Goal: Task Accomplishment & Management: Manage account settings

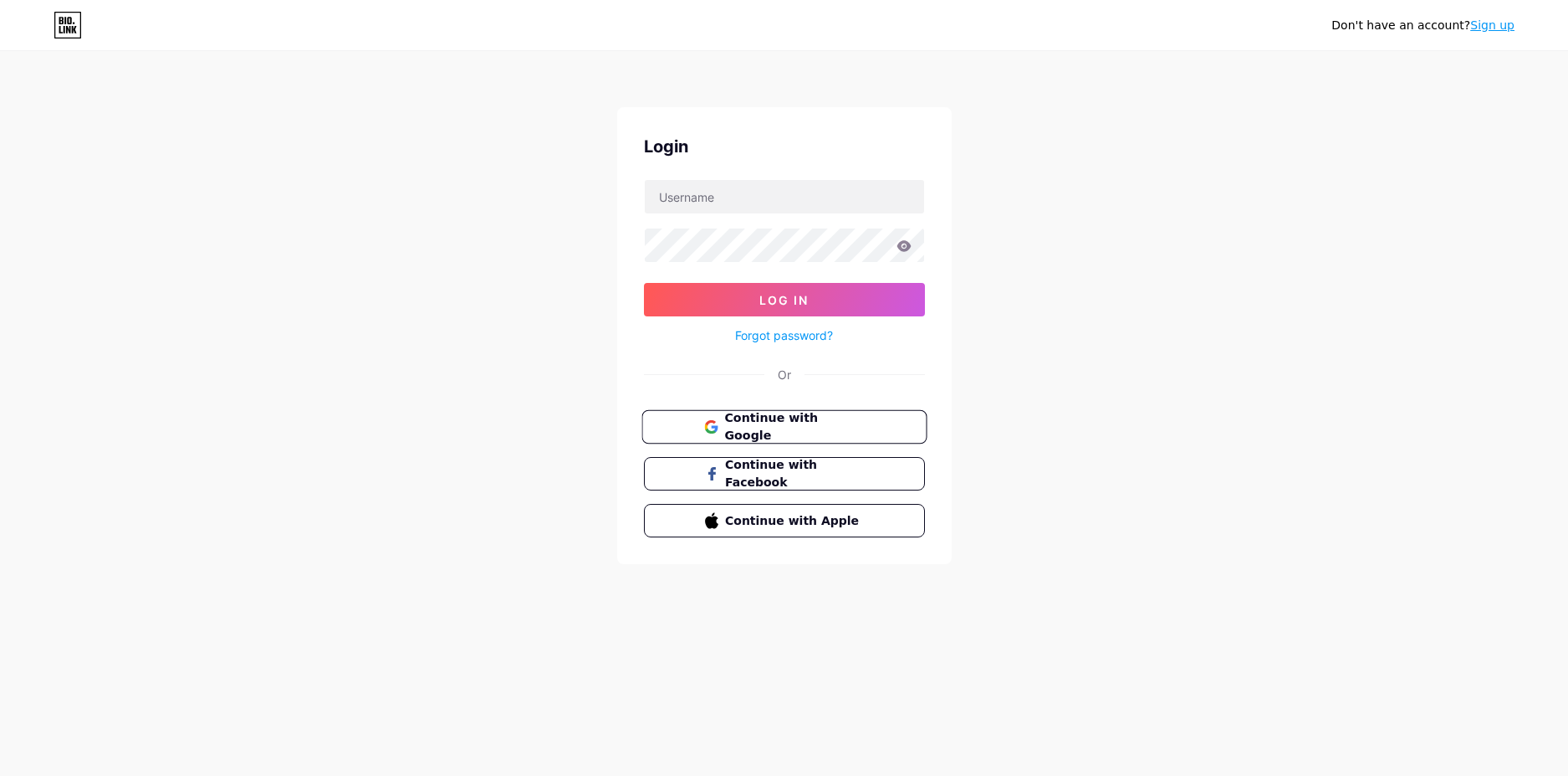
click at [820, 425] on span "Continue with Google" at bounding box center [794, 427] width 140 height 36
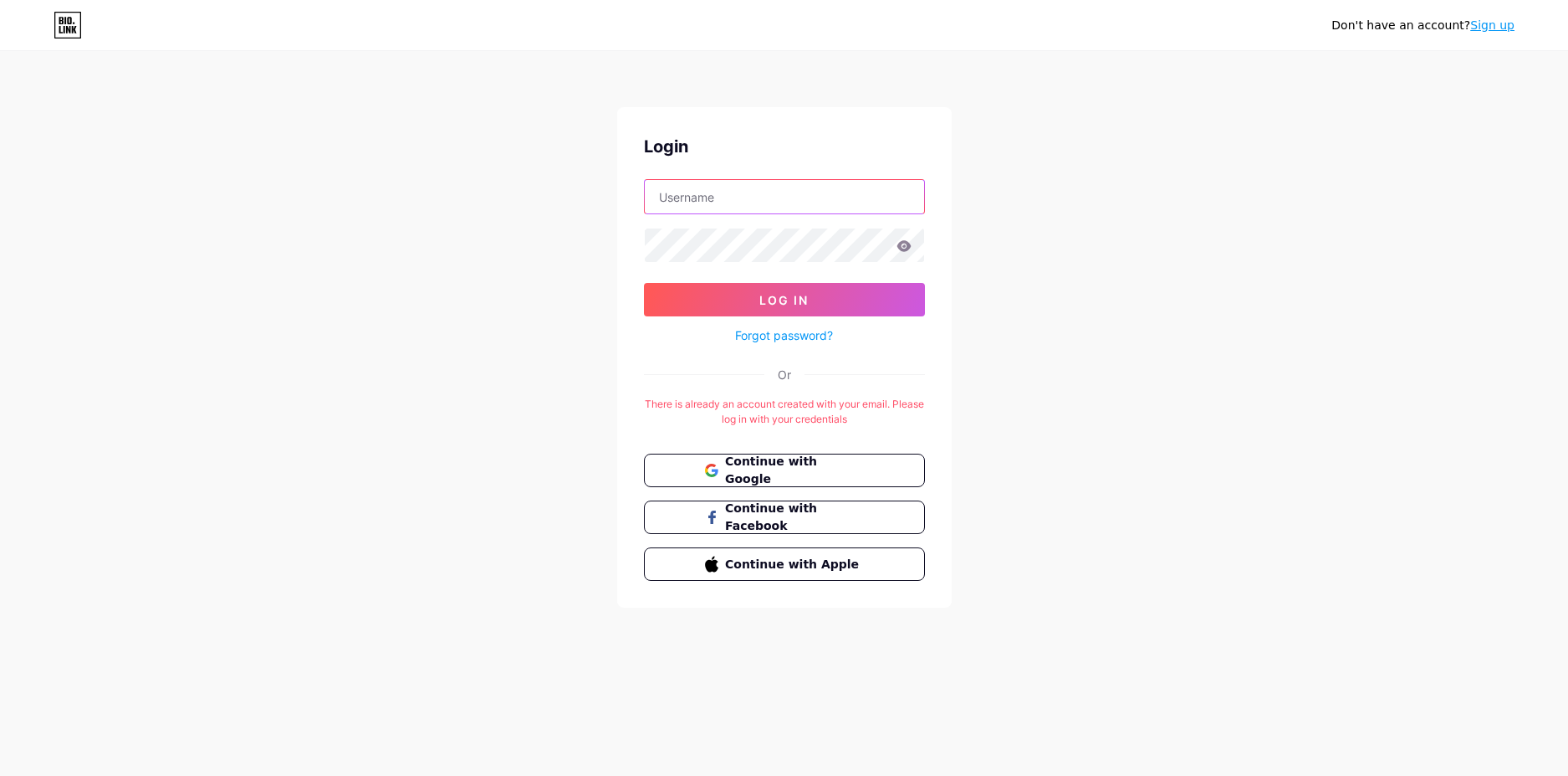
click at [768, 207] on input "text" at bounding box center [785, 197] width 280 height 34
type input "[EMAIL_ADDRESS][DOMAIN_NAME]"
click at [644, 283] on button "Log In" at bounding box center [784, 299] width 281 height 34
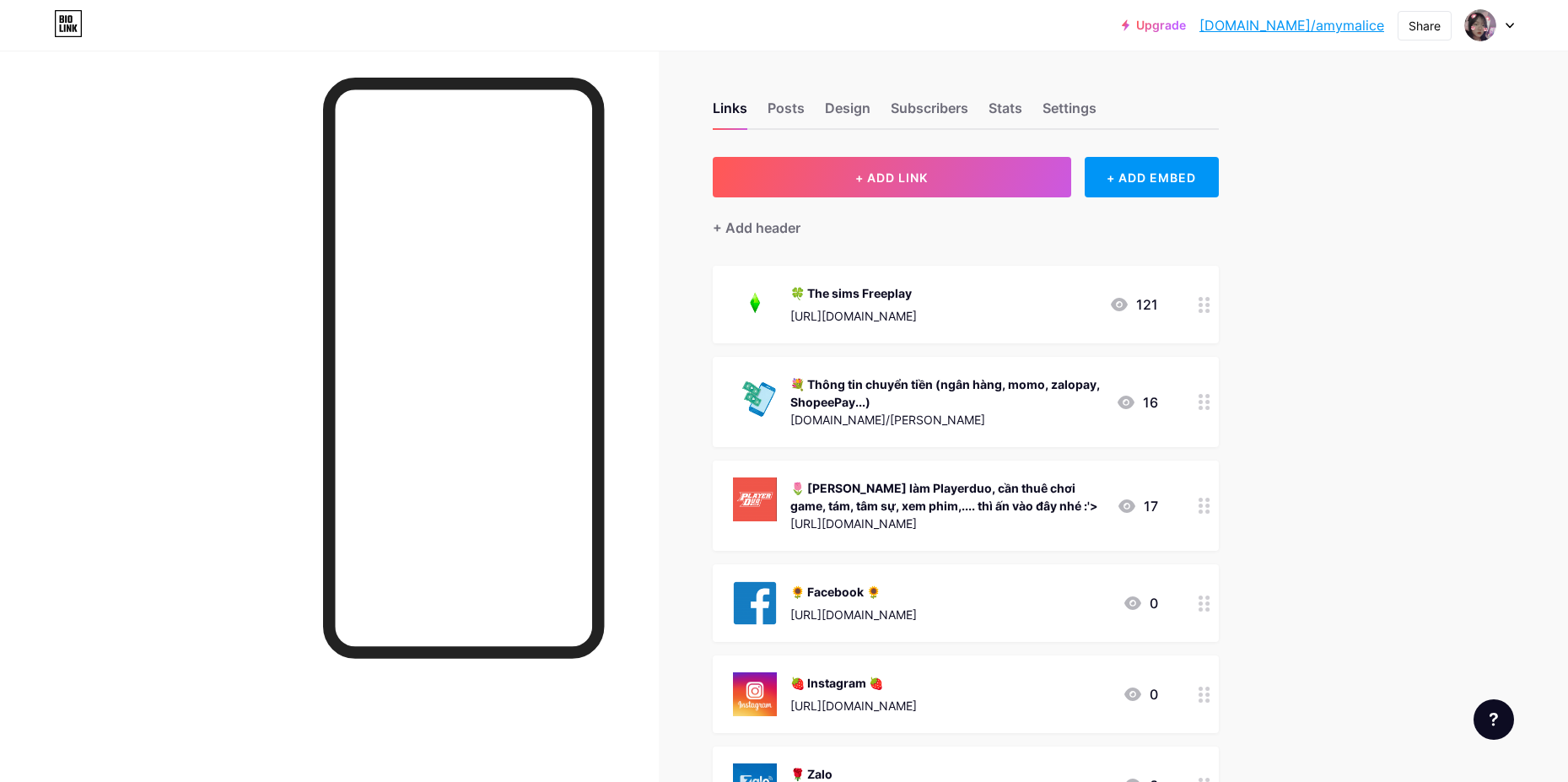
click at [1061, 500] on div "🌷 [PERSON_NAME] làm Playerduo, cần thuê chơi game, tám, tâm sự, xem phim,.... t…" at bounding box center [947, 497] width 313 height 36
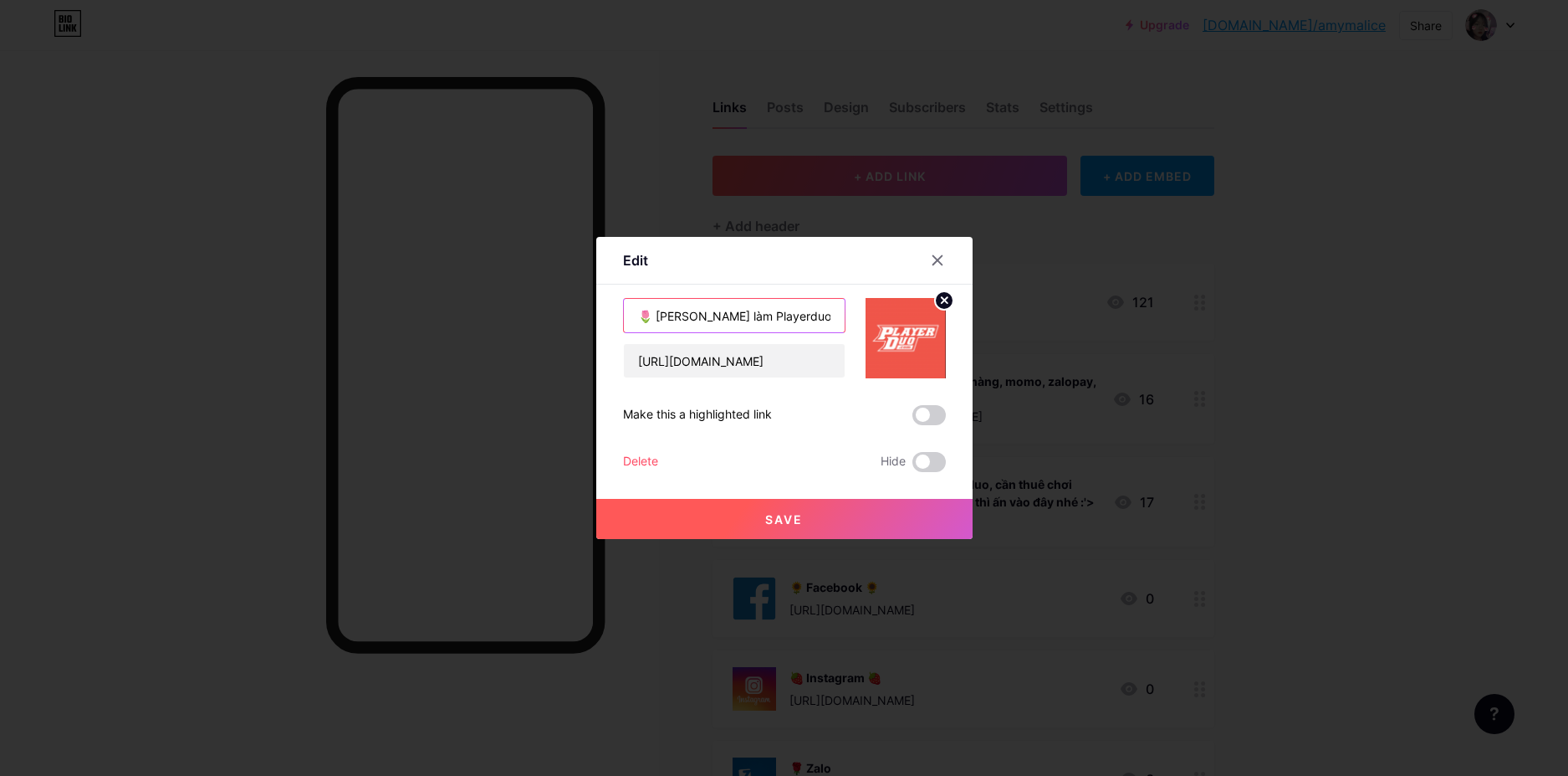
drag, startPoint x: 658, startPoint y: 317, endPoint x: 752, endPoint y: 313, distance: 94.1
click at [752, 313] on input "🌷 [PERSON_NAME] làm Playerduo, cần thuê chơi game, tám, tâm sự, xem phim,.... t…" at bounding box center [734, 315] width 221 height 34
type input "🌷 Nhận duo game, cần thuê chơi game, tám, tâm sự, xem phim,.... thì ấn vào đây …"
click at [827, 511] on button "Save" at bounding box center [785, 519] width 377 height 40
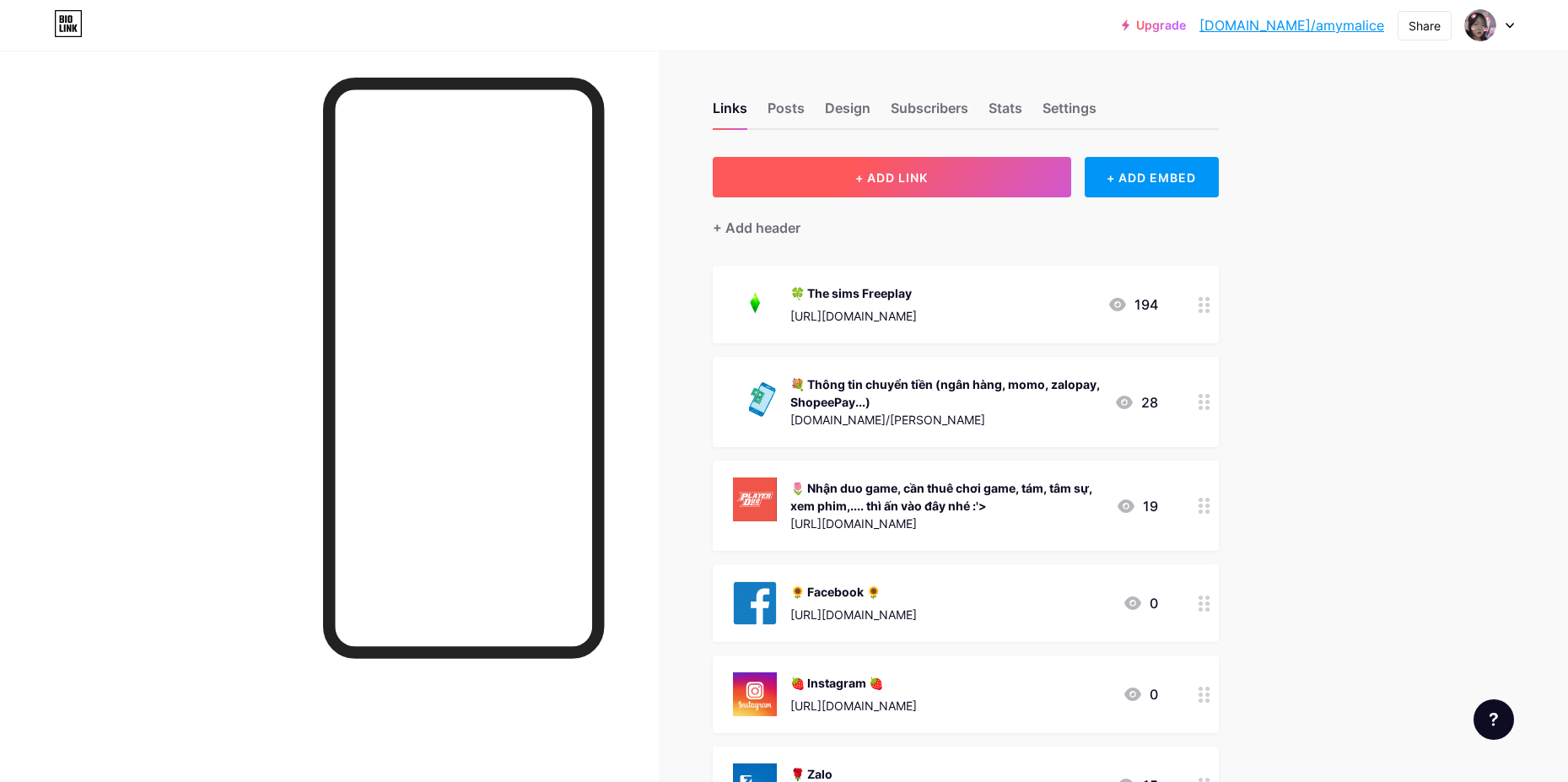
click at [959, 178] on button "+ ADD LINK" at bounding box center [891, 177] width 358 height 40
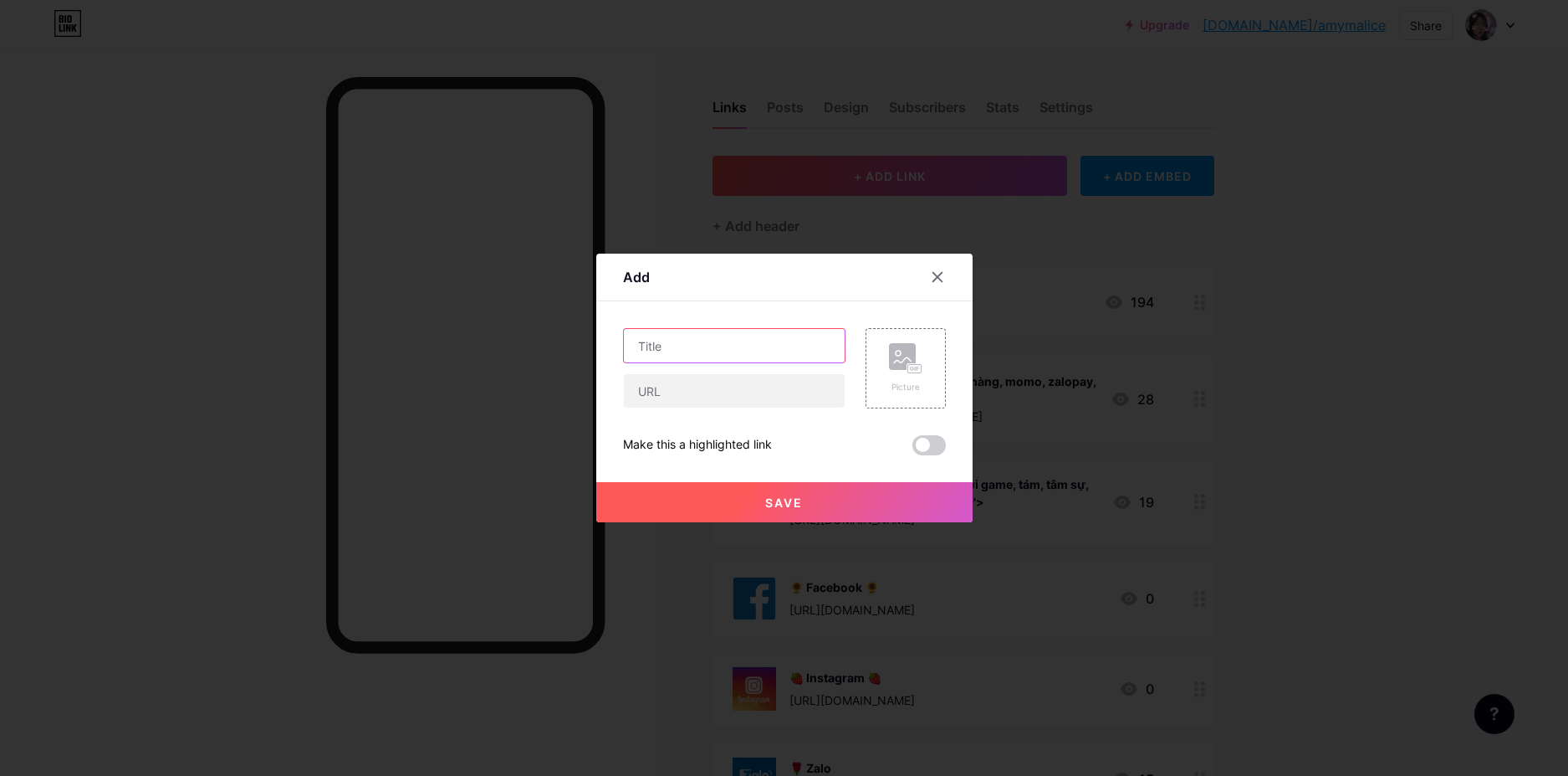
click at [754, 346] on input "text" at bounding box center [734, 346] width 221 height 34
type input "Nhận duo game qua Zypage"
click at [904, 368] on rect at bounding box center [902, 356] width 27 height 27
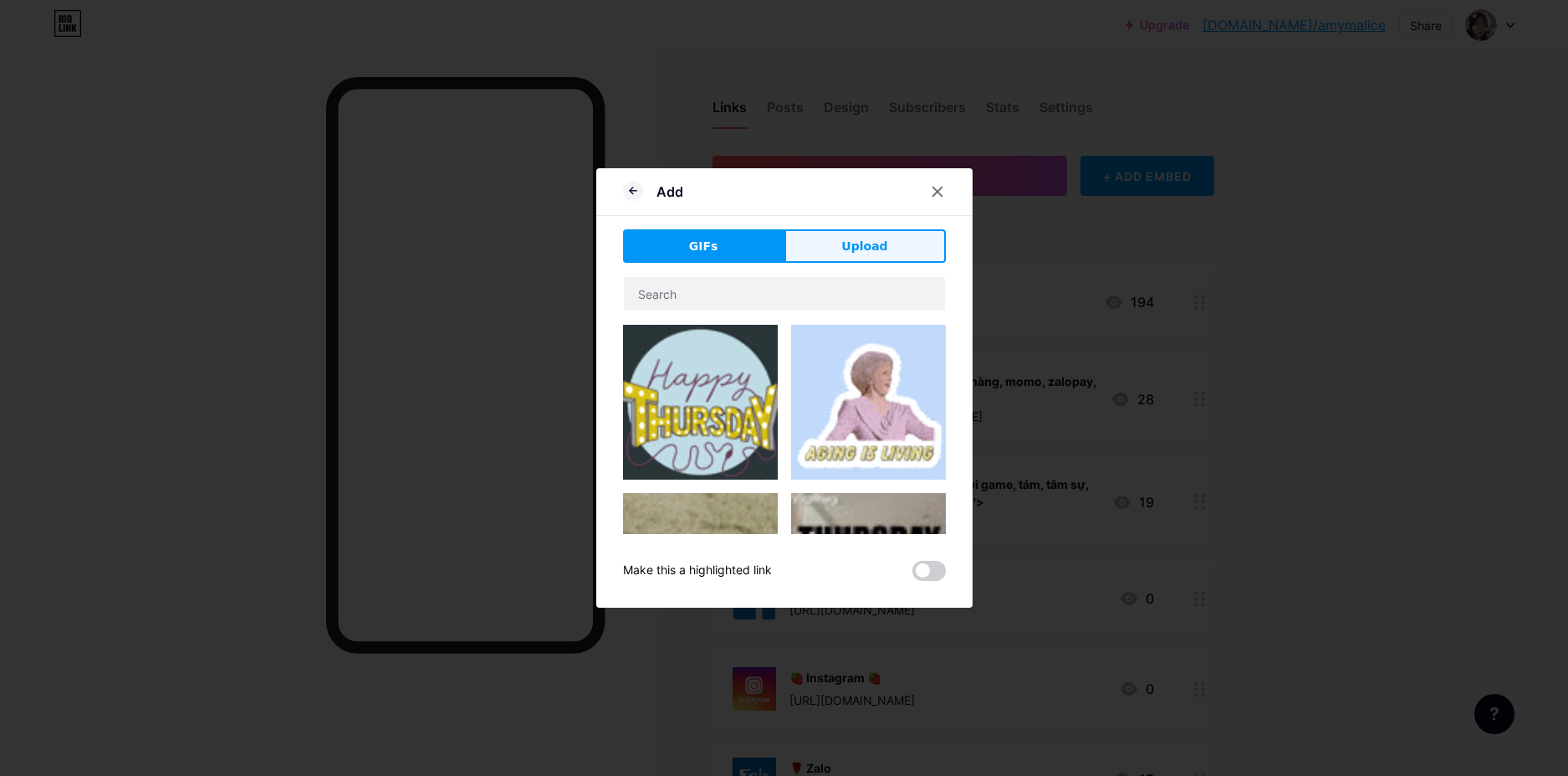
click at [862, 245] on span "Upload" at bounding box center [863, 246] width 46 height 18
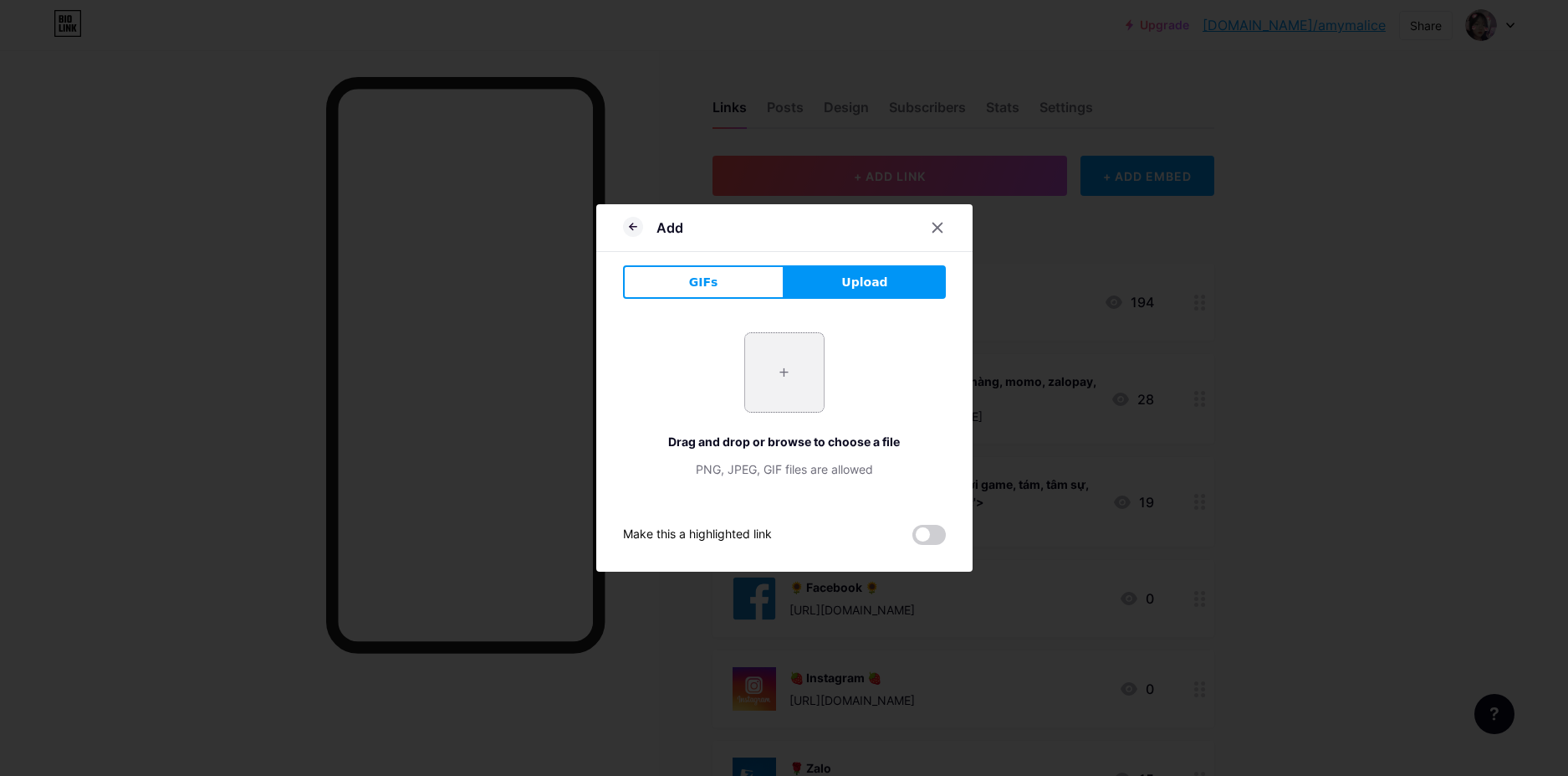
click at [767, 366] on input "file" at bounding box center [784, 372] width 78 height 78
type input "C:\fakepath\channels4_profile.jpg"
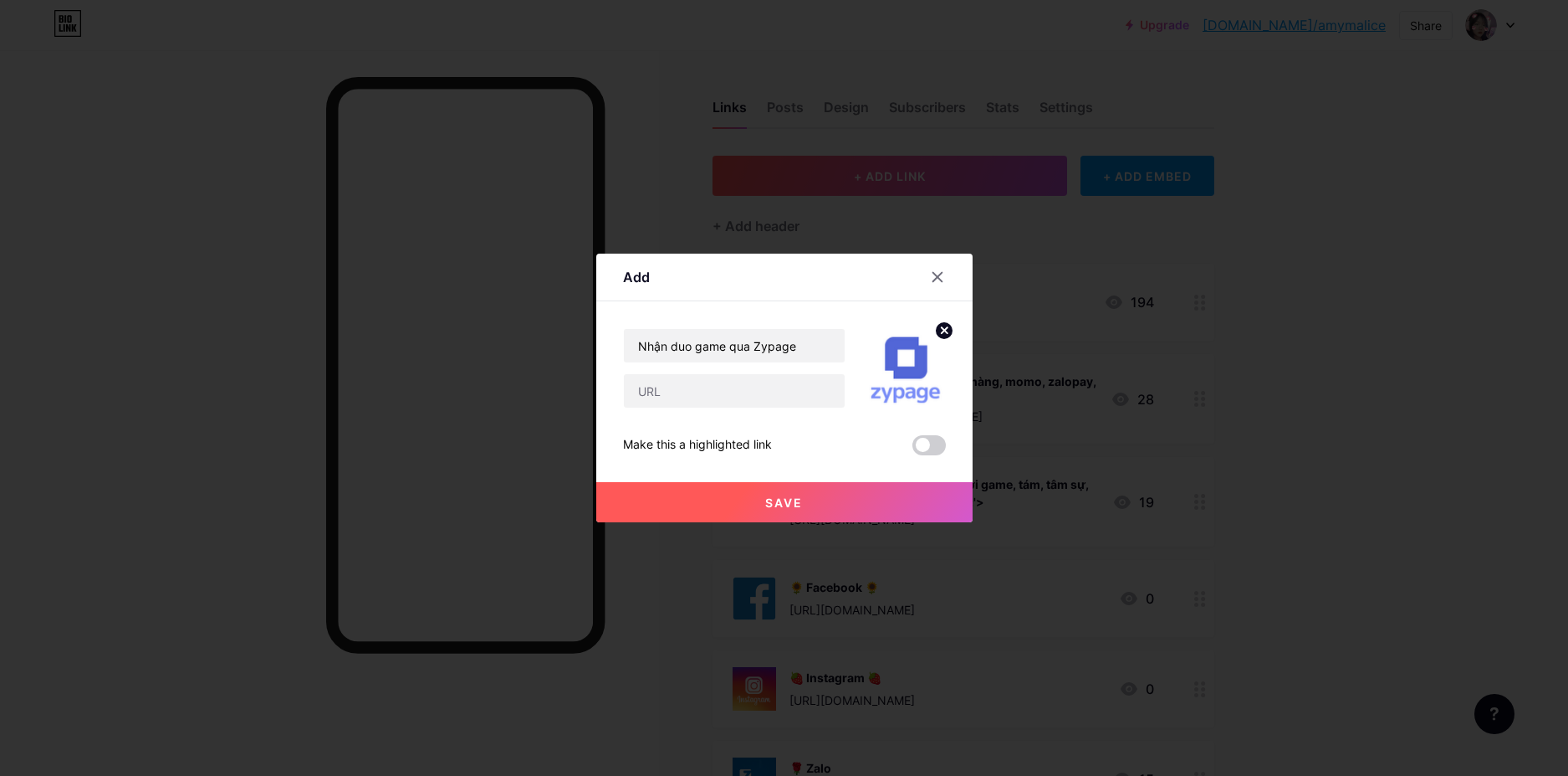
click at [941, 326] on circle at bounding box center [944, 330] width 19 height 19
click at [910, 356] on rect at bounding box center [902, 356] width 27 height 27
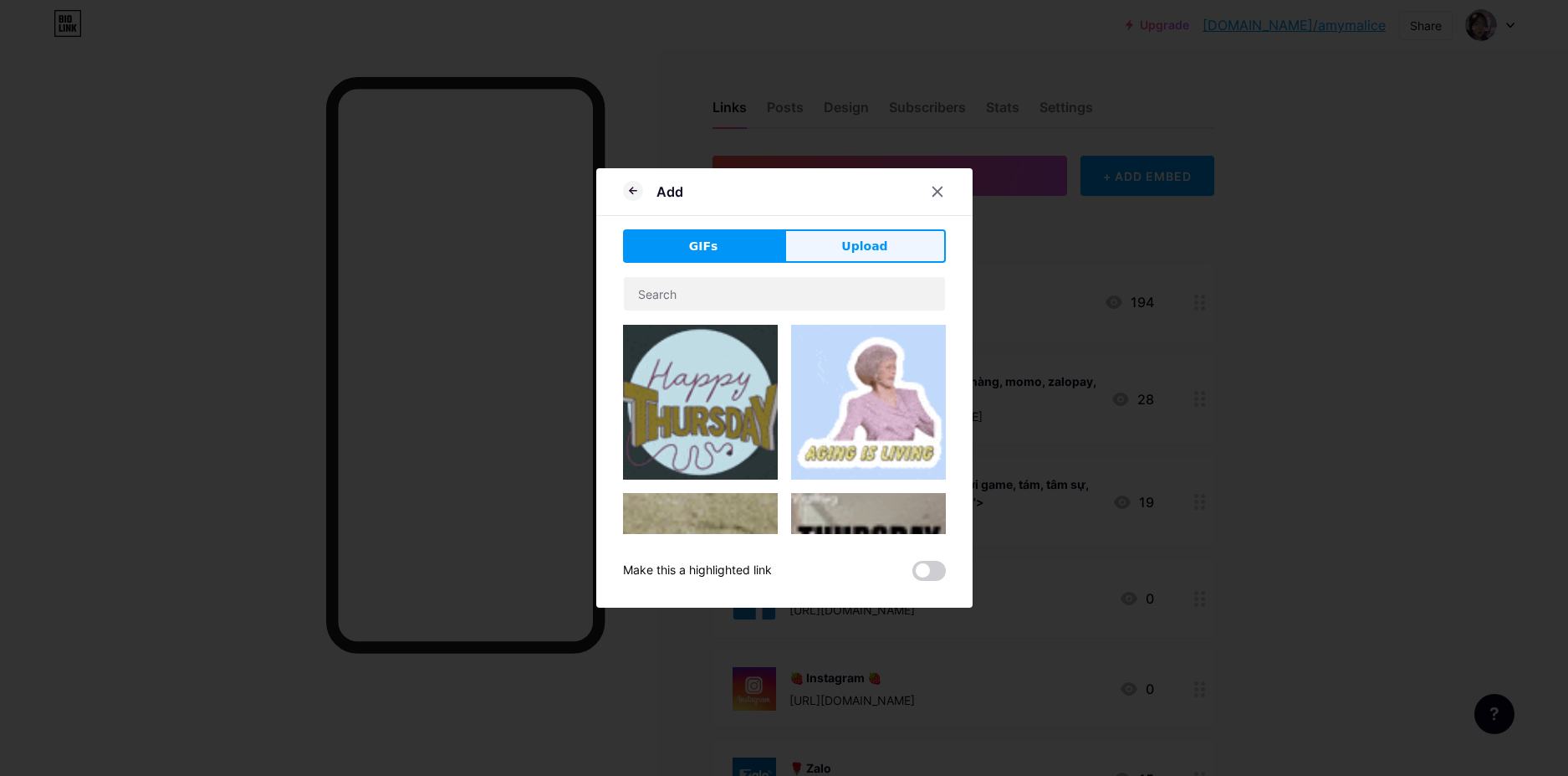
click at [874, 246] on span "Upload" at bounding box center [863, 246] width 46 height 18
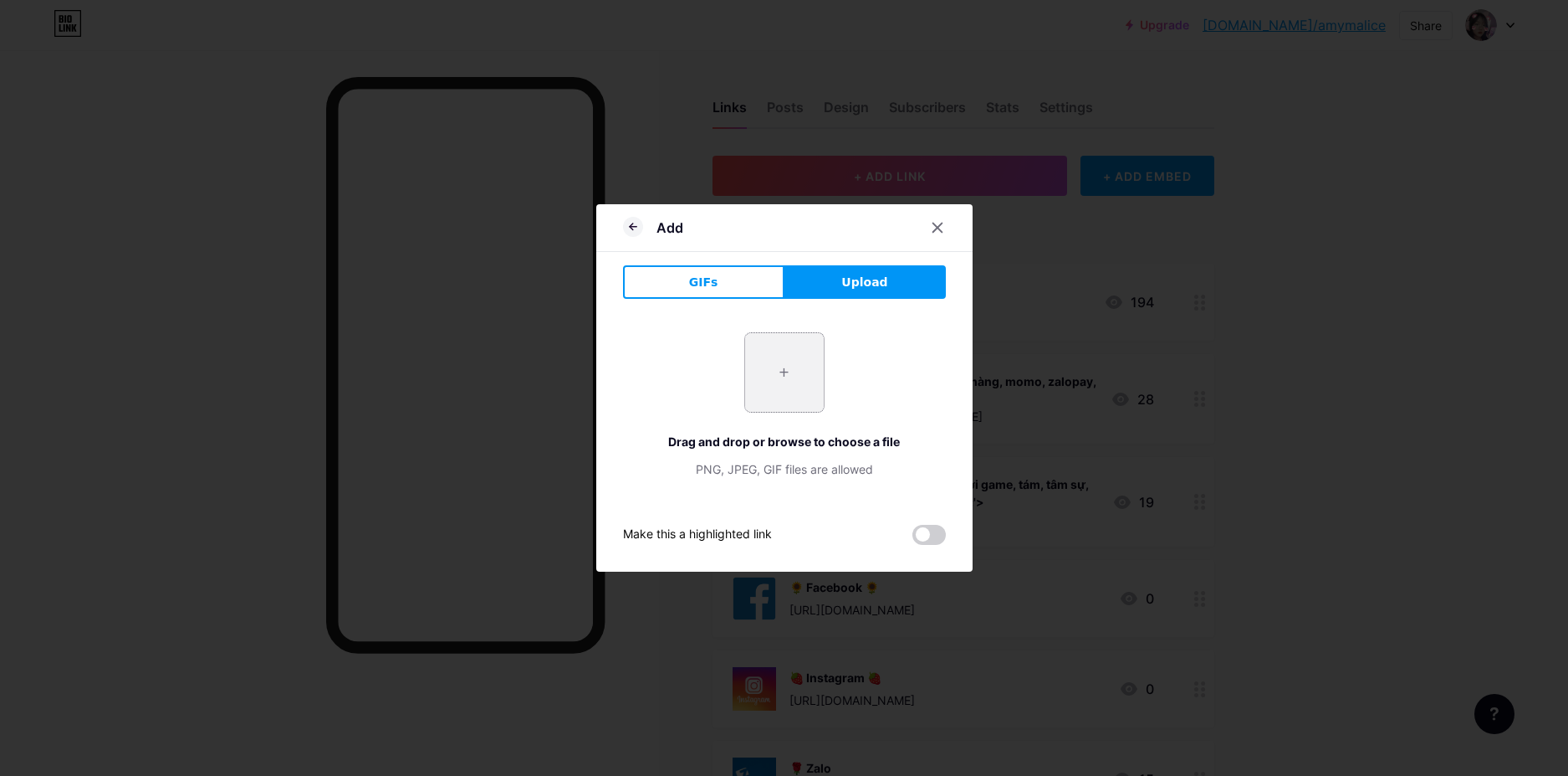
click at [763, 382] on input "file" at bounding box center [784, 372] width 78 height 78
type input "C:\fakepath\snapedit_1760010769333.png"
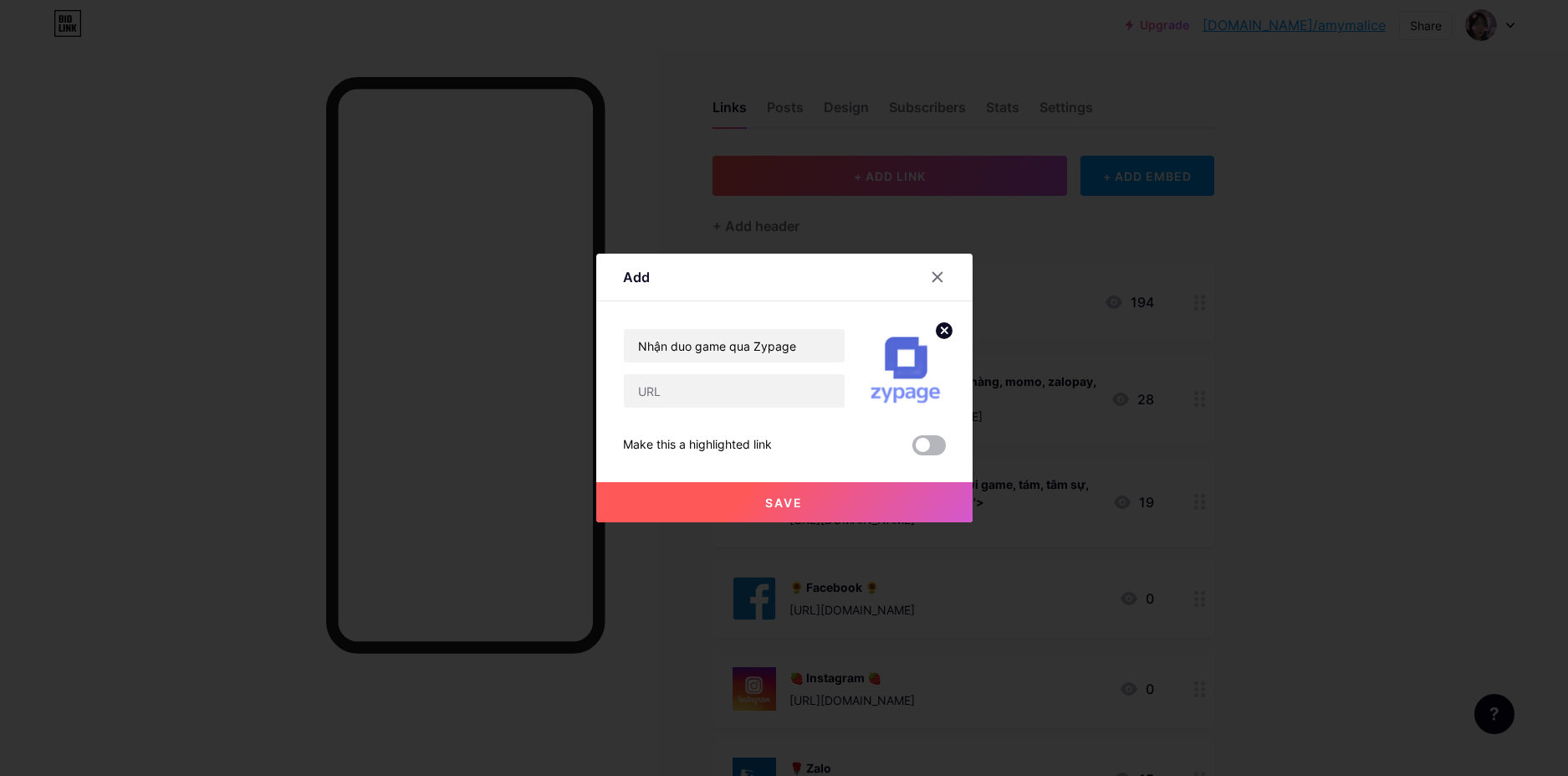
click at [923, 450] on span at bounding box center [929, 445] width 34 height 21
click at [913, 450] on input "checkbox" at bounding box center [913, 450] width 0 height 0
click at [730, 387] on input "text" at bounding box center [734, 391] width 221 height 34
click at [699, 389] on input "text" at bounding box center [734, 391] width 221 height 34
paste input "[URL][DOMAIN_NAME]"
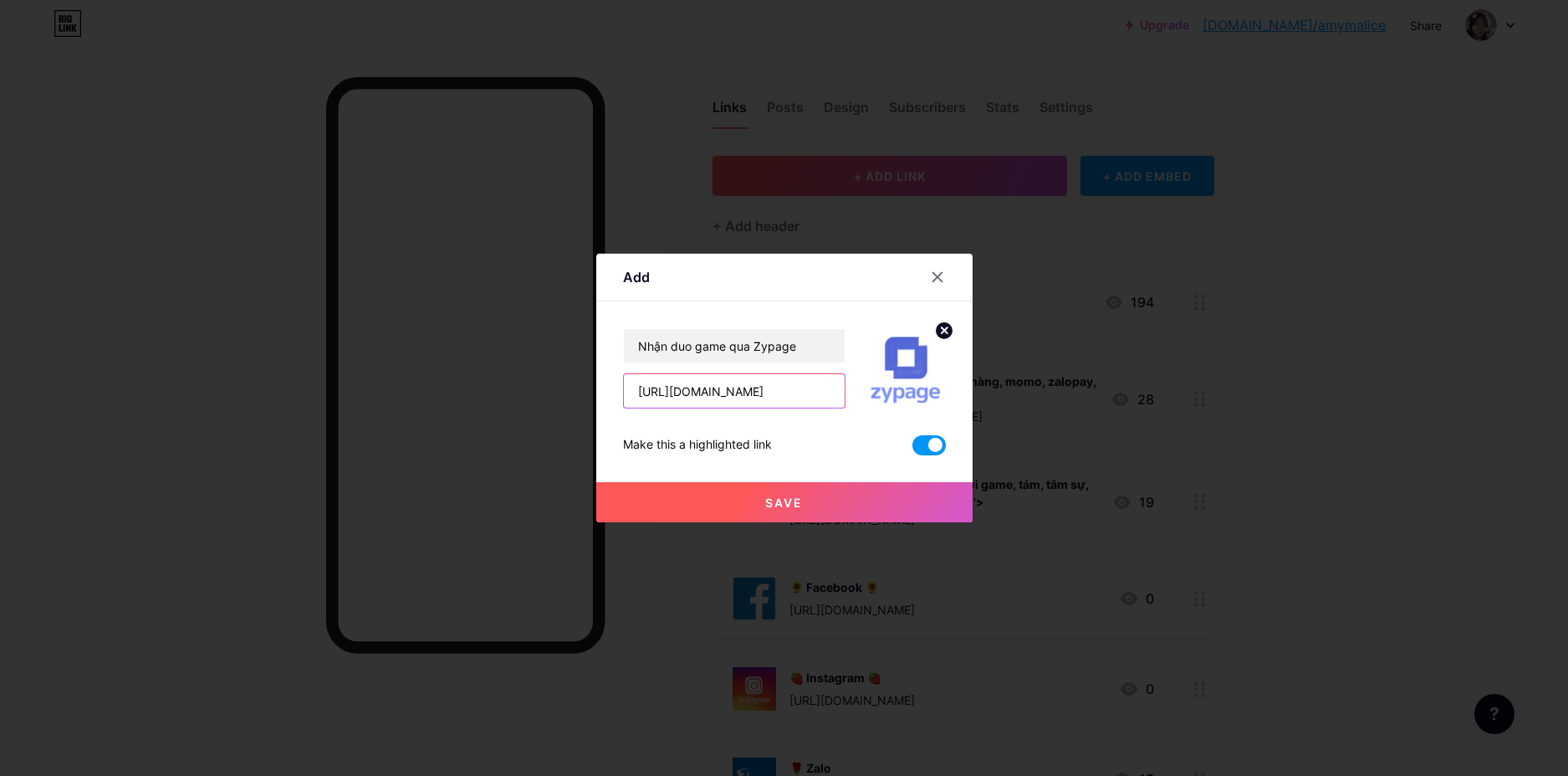
type input "[URL][DOMAIN_NAME]"
click at [834, 502] on button "Save" at bounding box center [785, 502] width 377 height 40
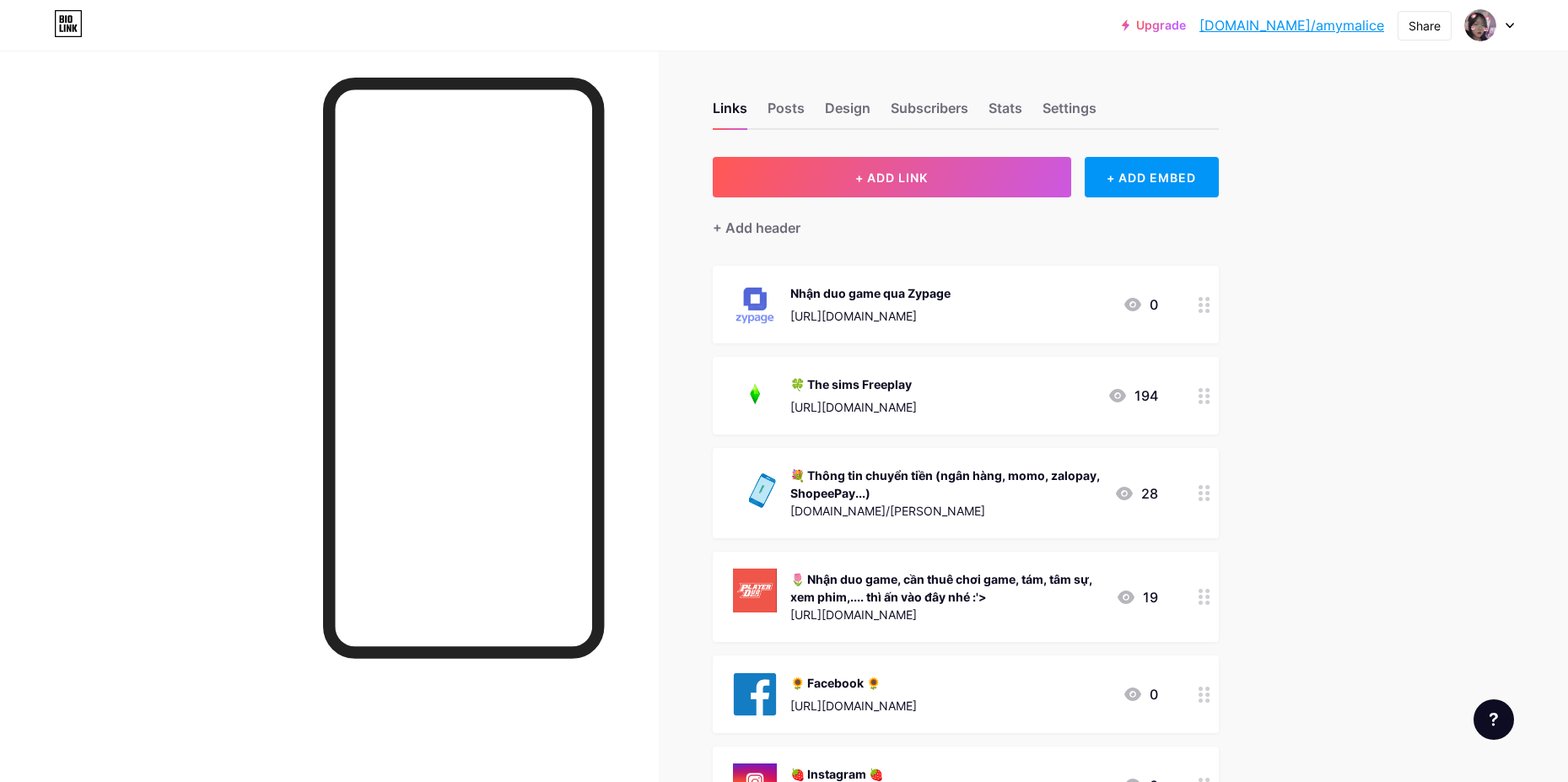
click at [981, 297] on div "Nhận duo game qua Zypage [URL][DOMAIN_NAME] 0" at bounding box center [946, 305] width 425 height 44
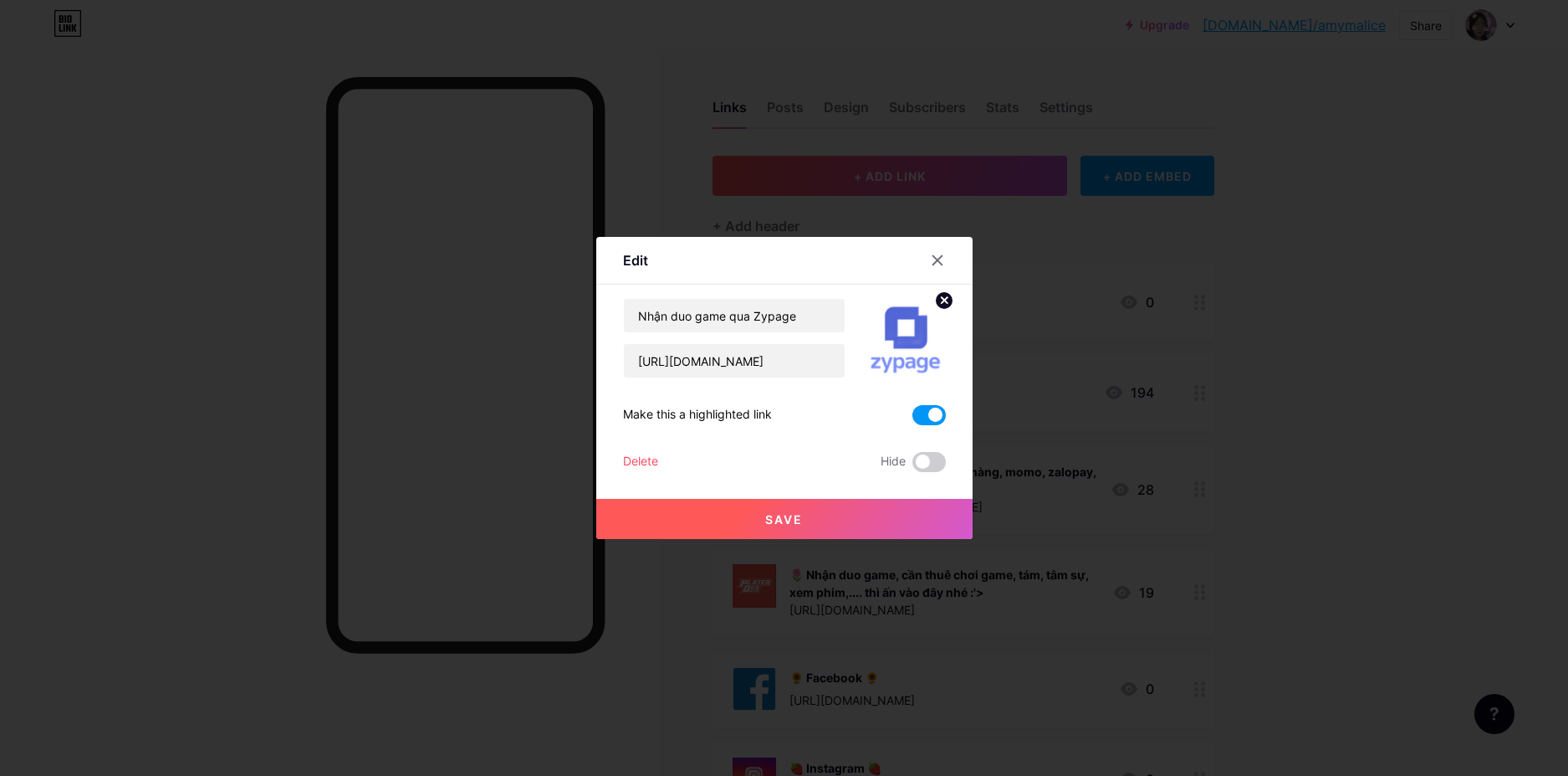
click at [944, 298] on circle at bounding box center [944, 300] width 19 height 19
click at [912, 336] on rect at bounding box center [914, 339] width 13 height 8
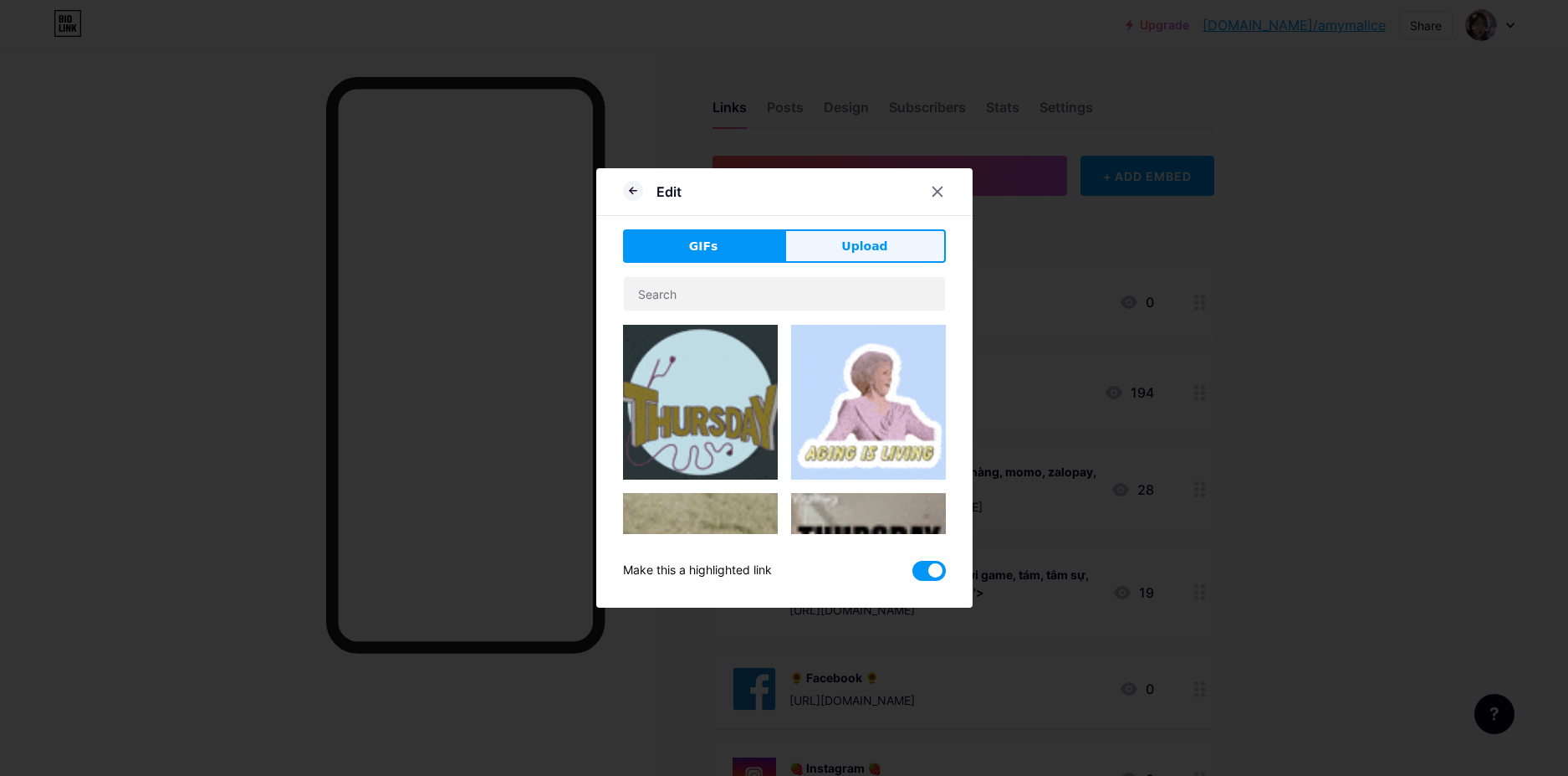
click at [825, 236] on button "Upload" at bounding box center [864, 246] width 161 height 34
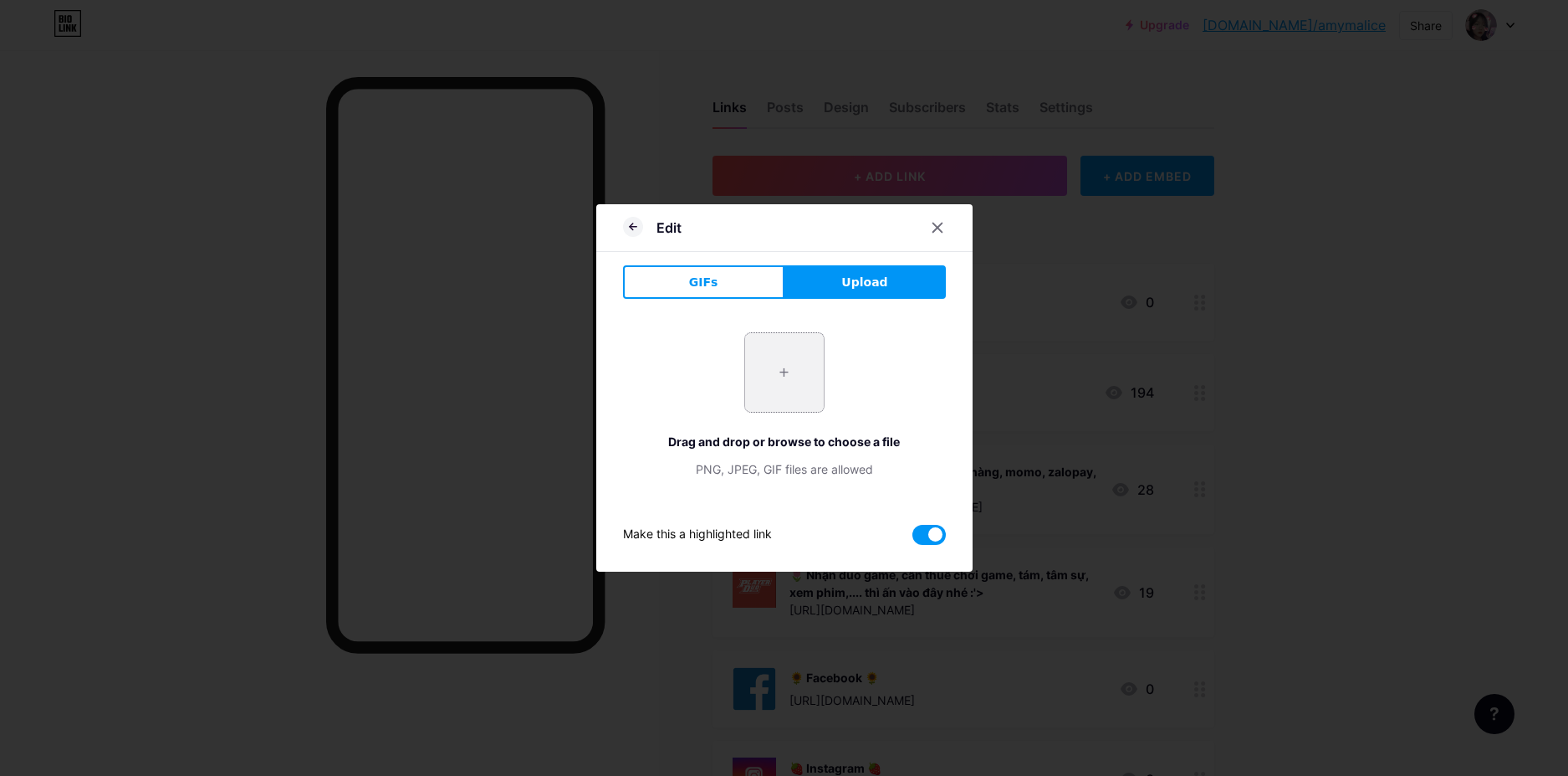
click at [750, 365] on input "file" at bounding box center [784, 372] width 78 height 78
type input "C:\fakepath\snapedit_1760010769333.png"
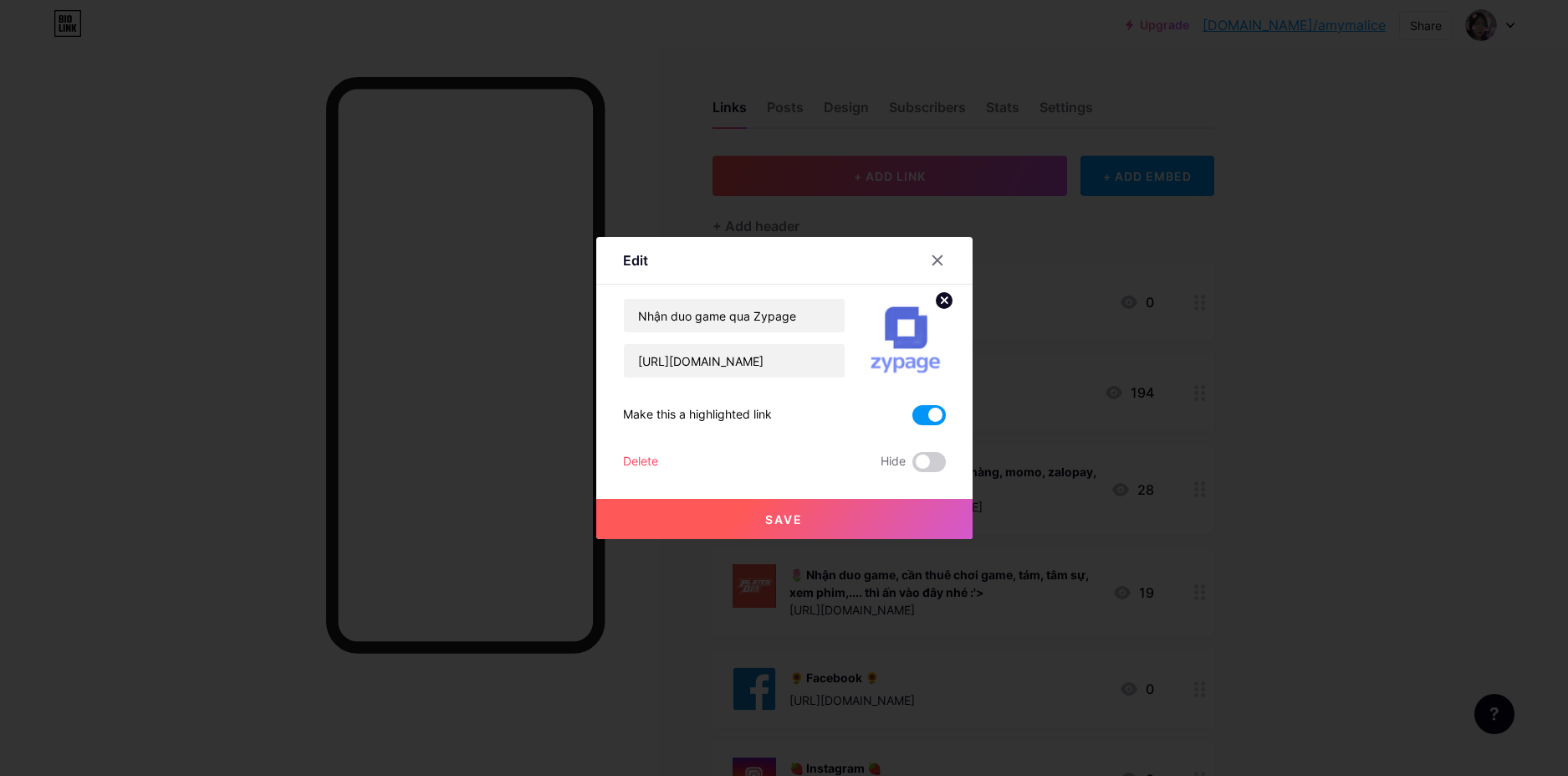
click at [810, 506] on button "Save" at bounding box center [785, 519] width 377 height 40
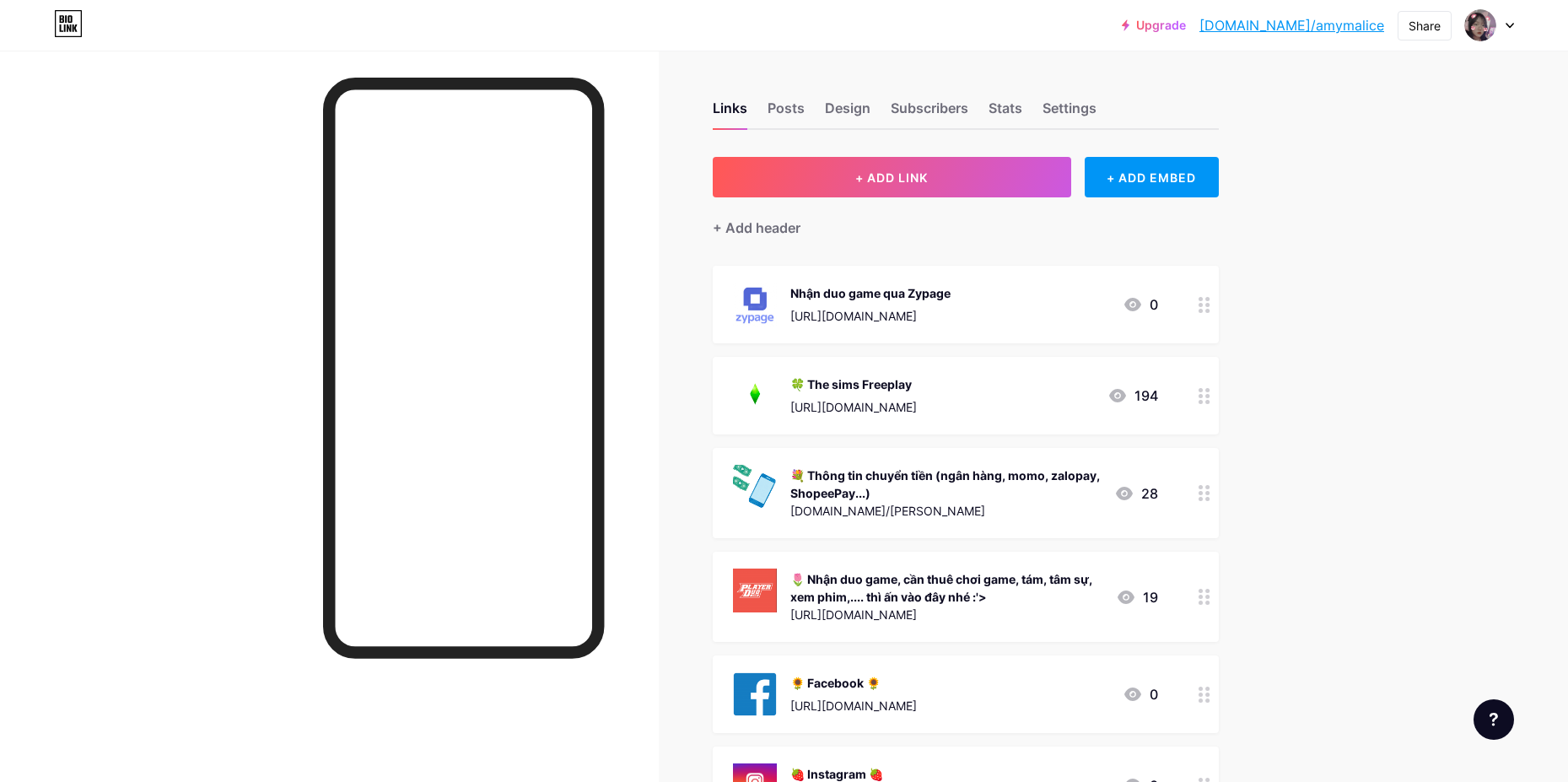
click at [1071, 302] on div "Nhận duo game qua Zypage [URL][DOMAIN_NAME] 0" at bounding box center [946, 305] width 425 height 44
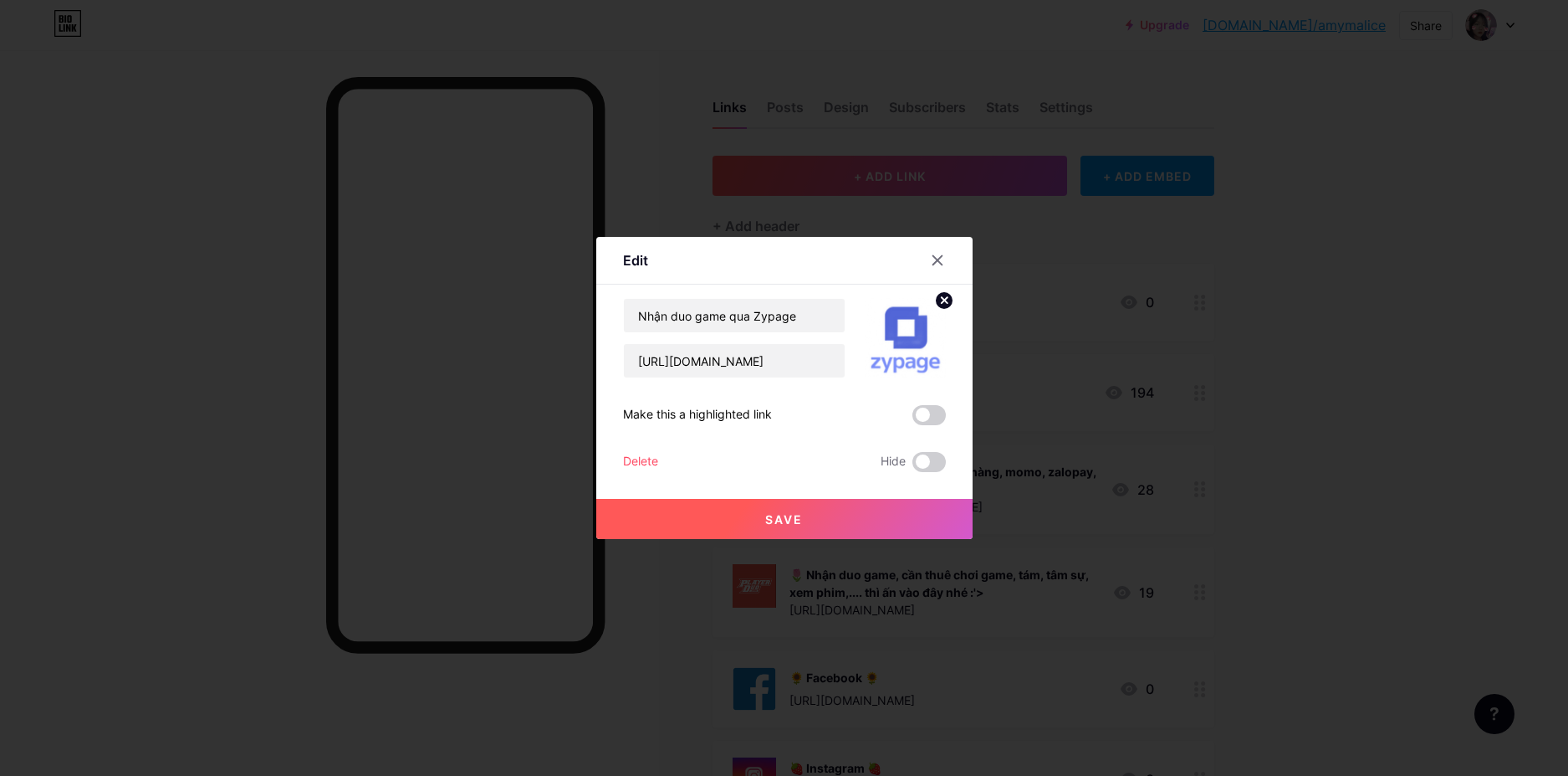
click at [949, 304] on circle at bounding box center [944, 300] width 19 height 19
click at [915, 340] on rect at bounding box center [914, 339] width 13 height 8
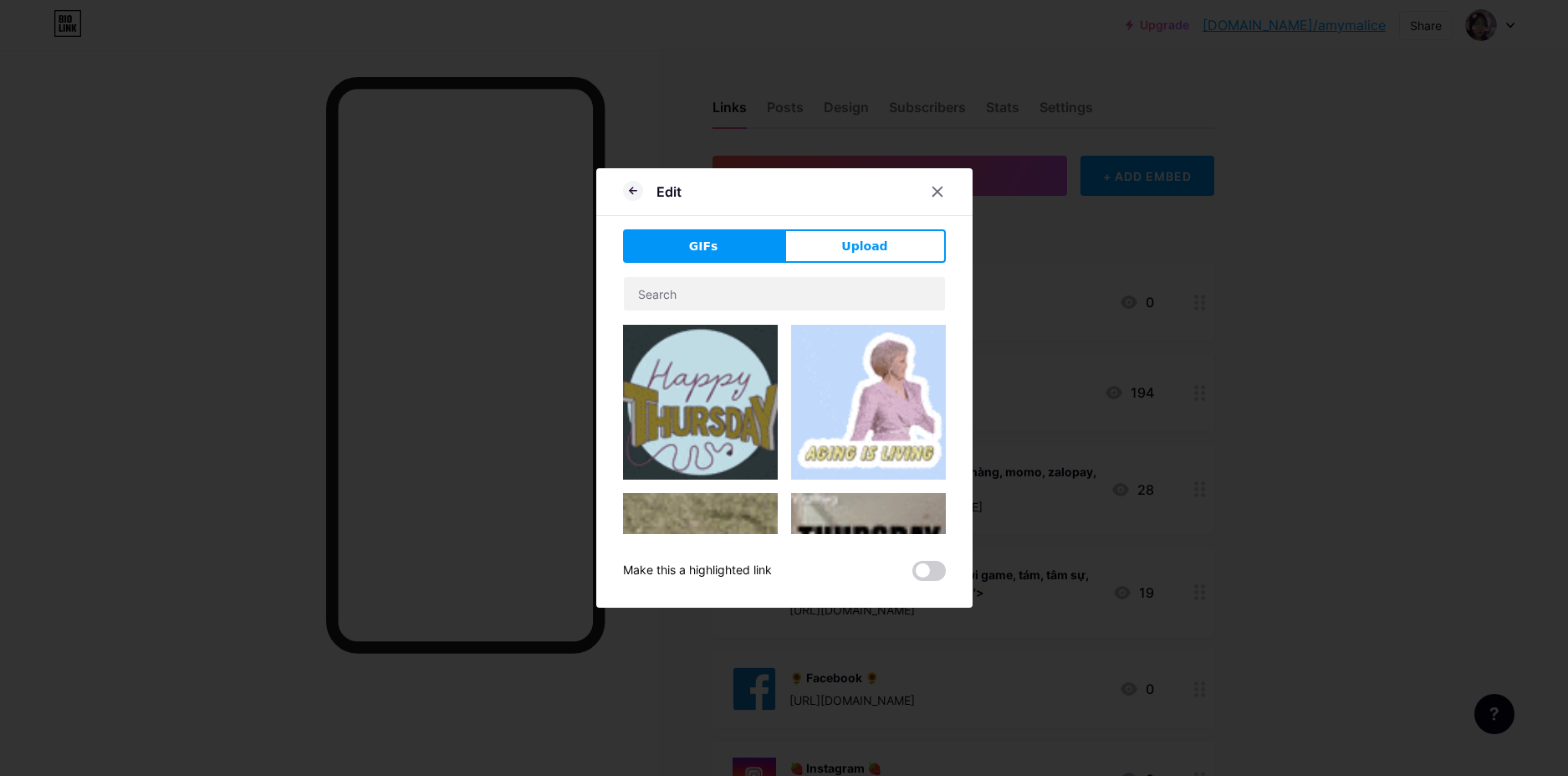
click at [841, 224] on div "Edit GIFs Upload Content YouTube Play YouTube video without leaving your page. …" at bounding box center [785, 387] width 377 height 439
click at [858, 256] on button "Upload" at bounding box center [864, 246] width 161 height 34
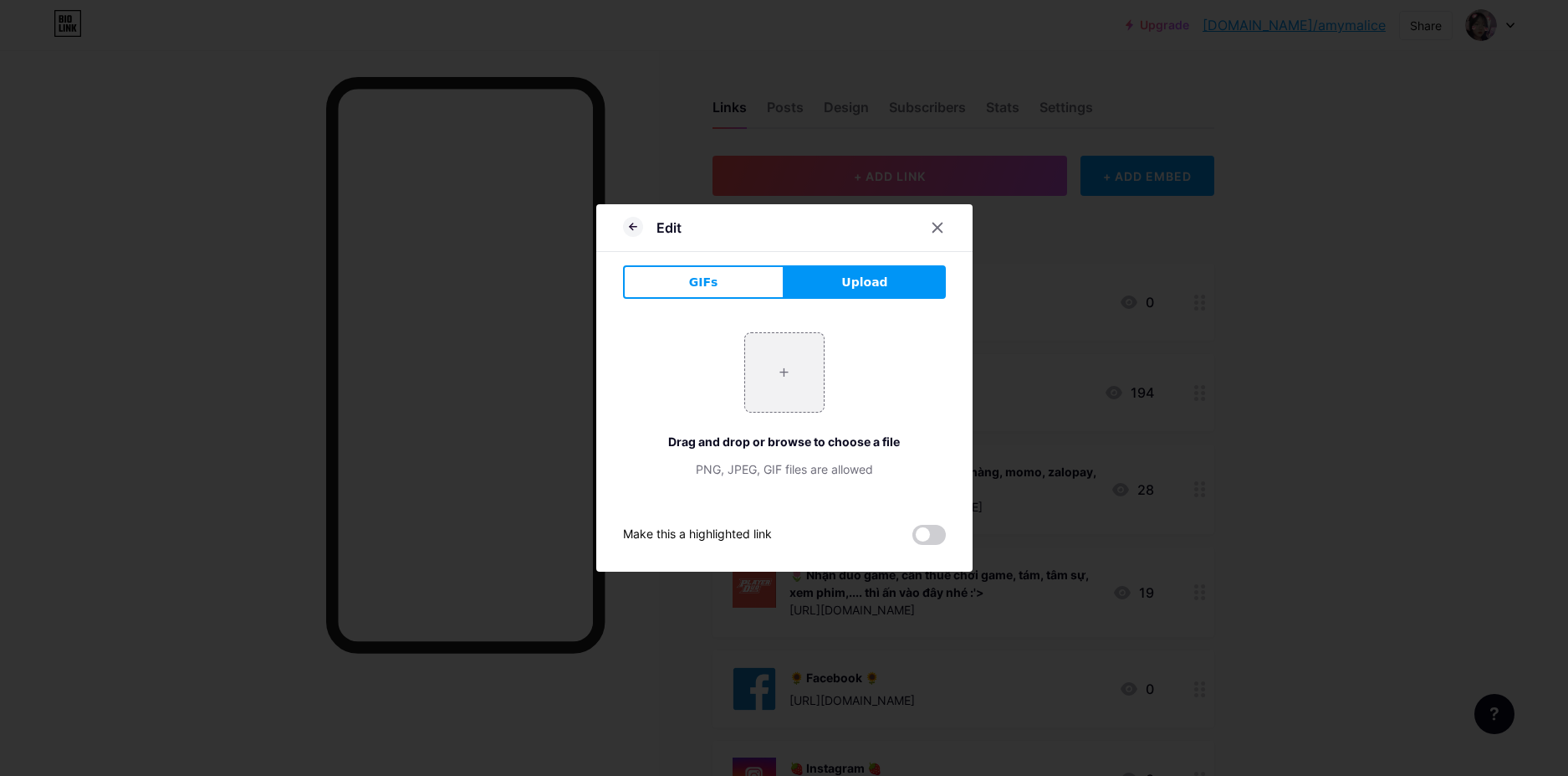
click at [909, 275] on button "Upload" at bounding box center [864, 282] width 161 height 34
click at [785, 388] on input "file" at bounding box center [784, 372] width 78 height 78
type input "C:\fakepath\snapedit_1760010837021.png"
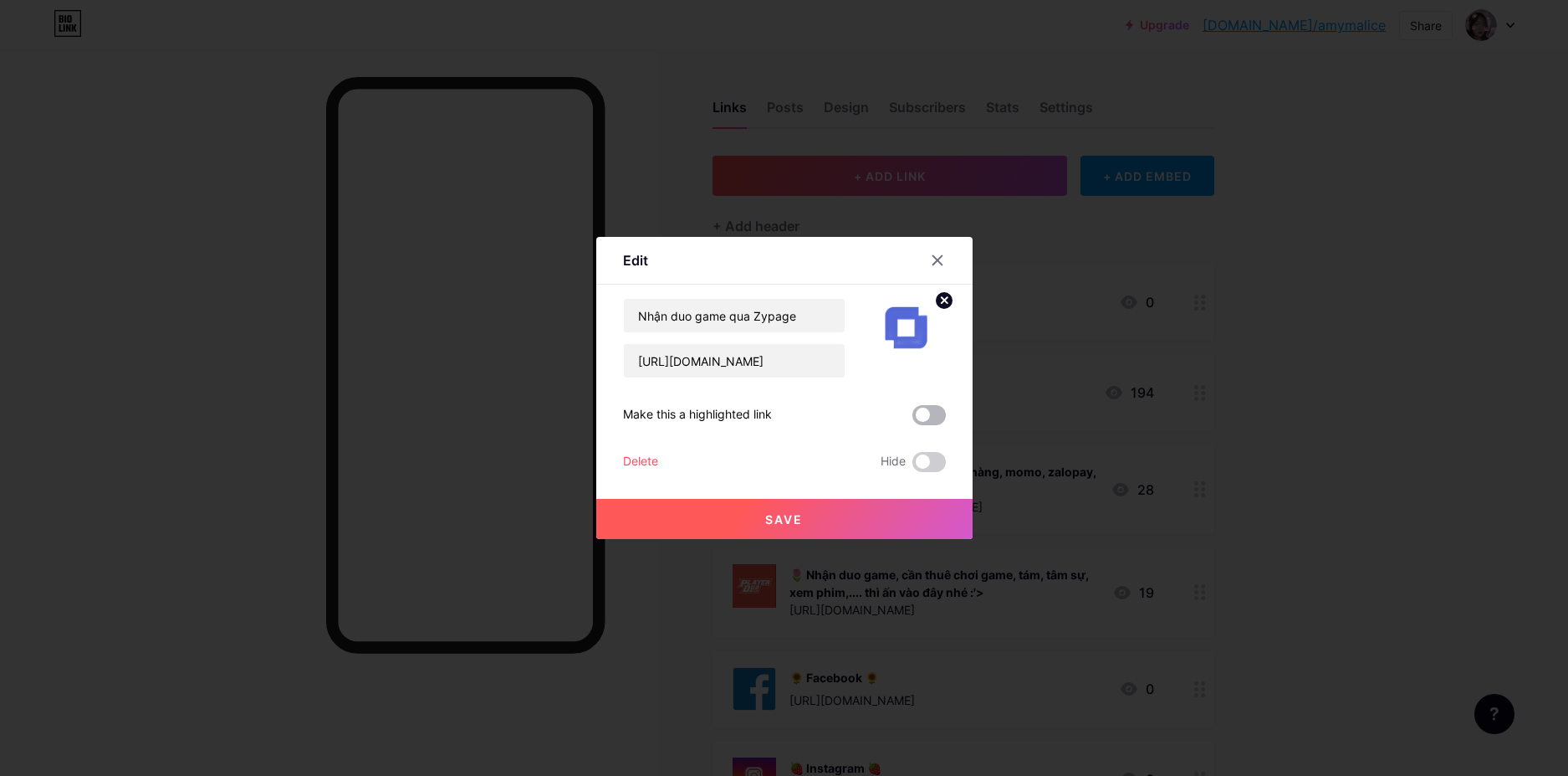
click at [932, 410] on span at bounding box center [929, 415] width 34 height 21
click at [913, 419] on input "checkbox" at bounding box center [913, 419] width 0 height 0
click at [892, 513] on button "Save" at bounding box center [785, 519] width 377 height 40
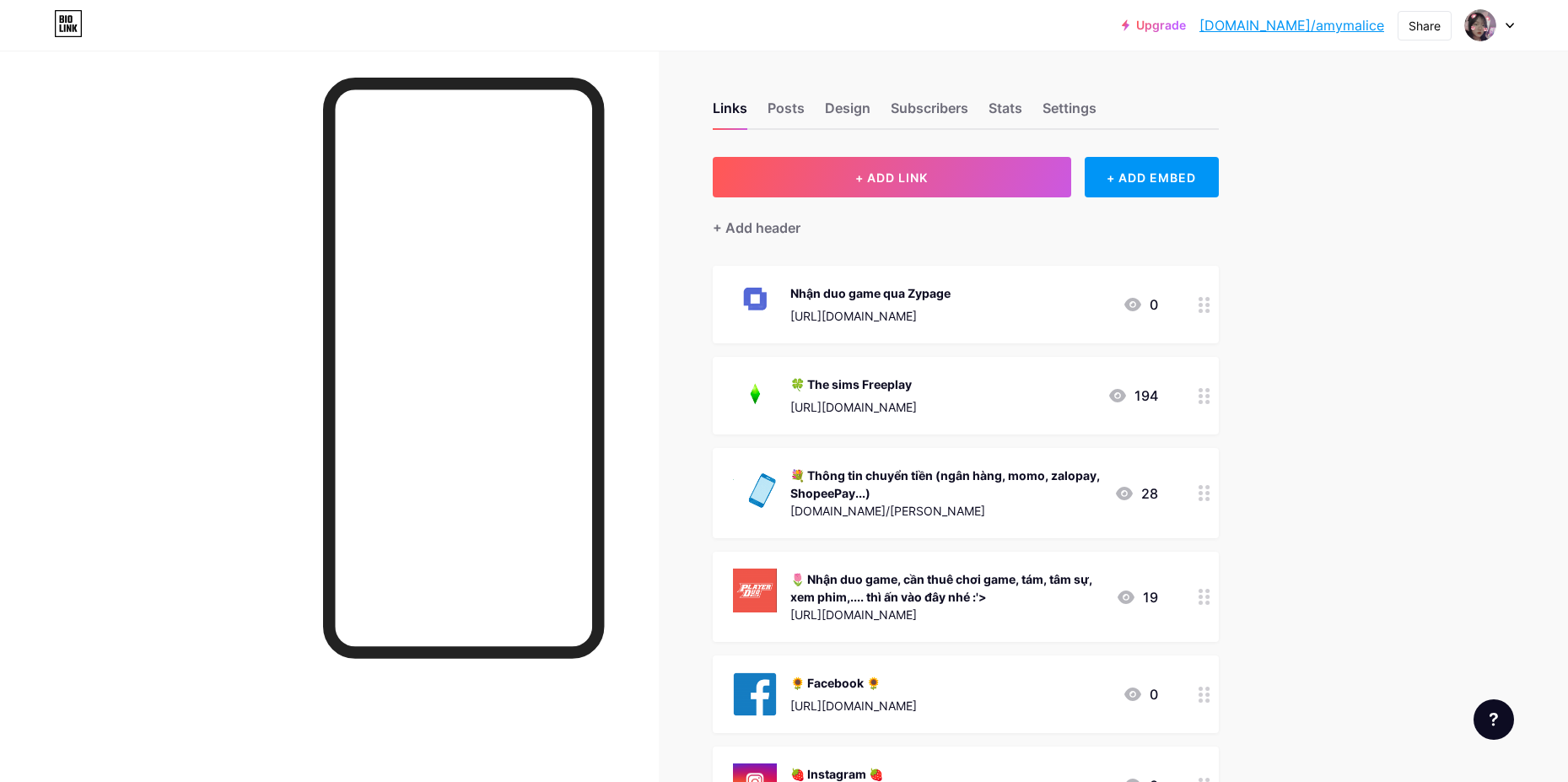
click at [1338, 29] on link "[DOMAIN_NAME]/amymalice" at bounding box center [1292, 25] width 184 height 21
